Goal: Navigation & Orientation: Find specific page/section

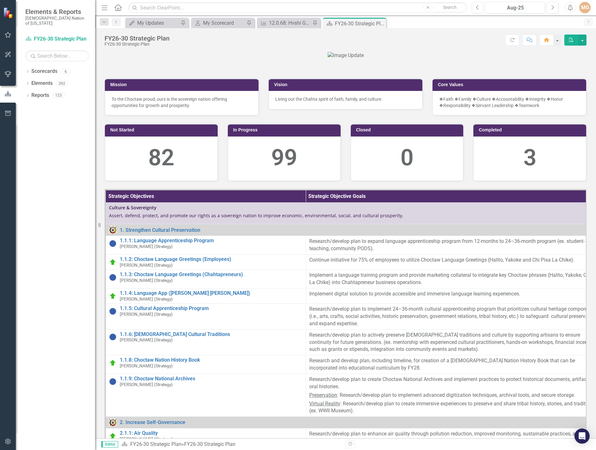
click at [563, 59] on div at bounding box center [345, 55] width 482 height 7
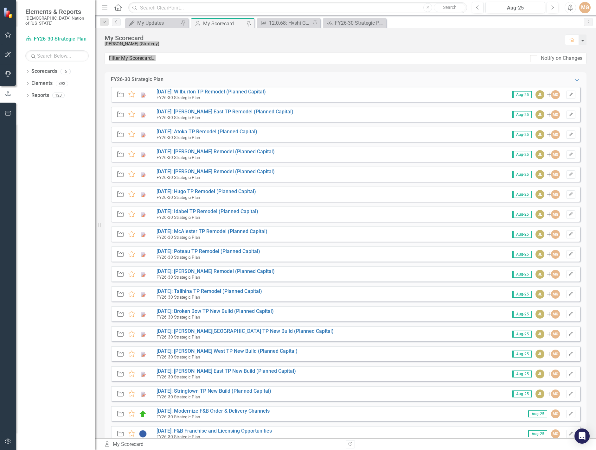
scroll to position [190, 0]
